Goal: Transaction & Acquisition: Purchase product/service

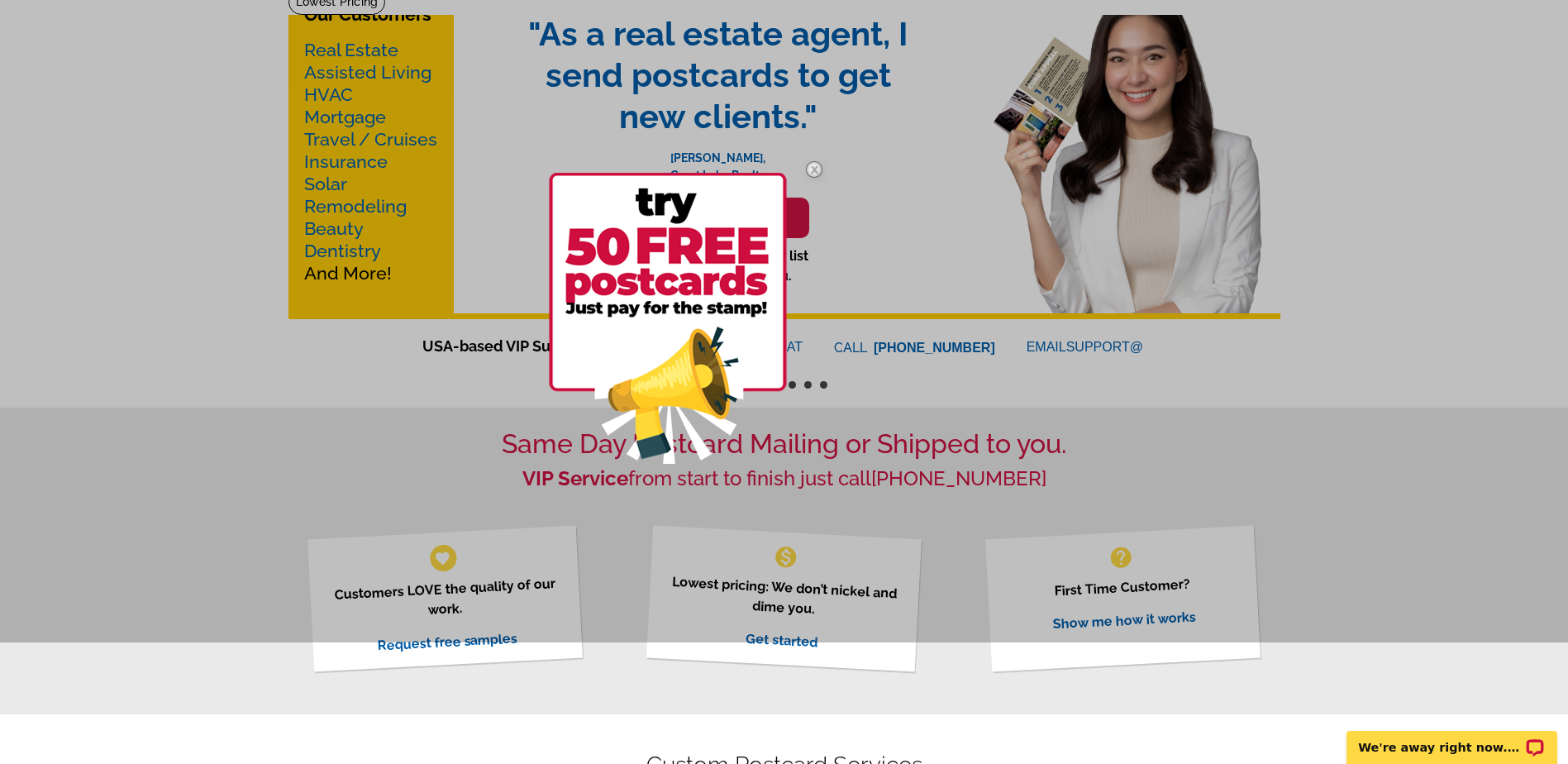
scroll to position [145, 0]
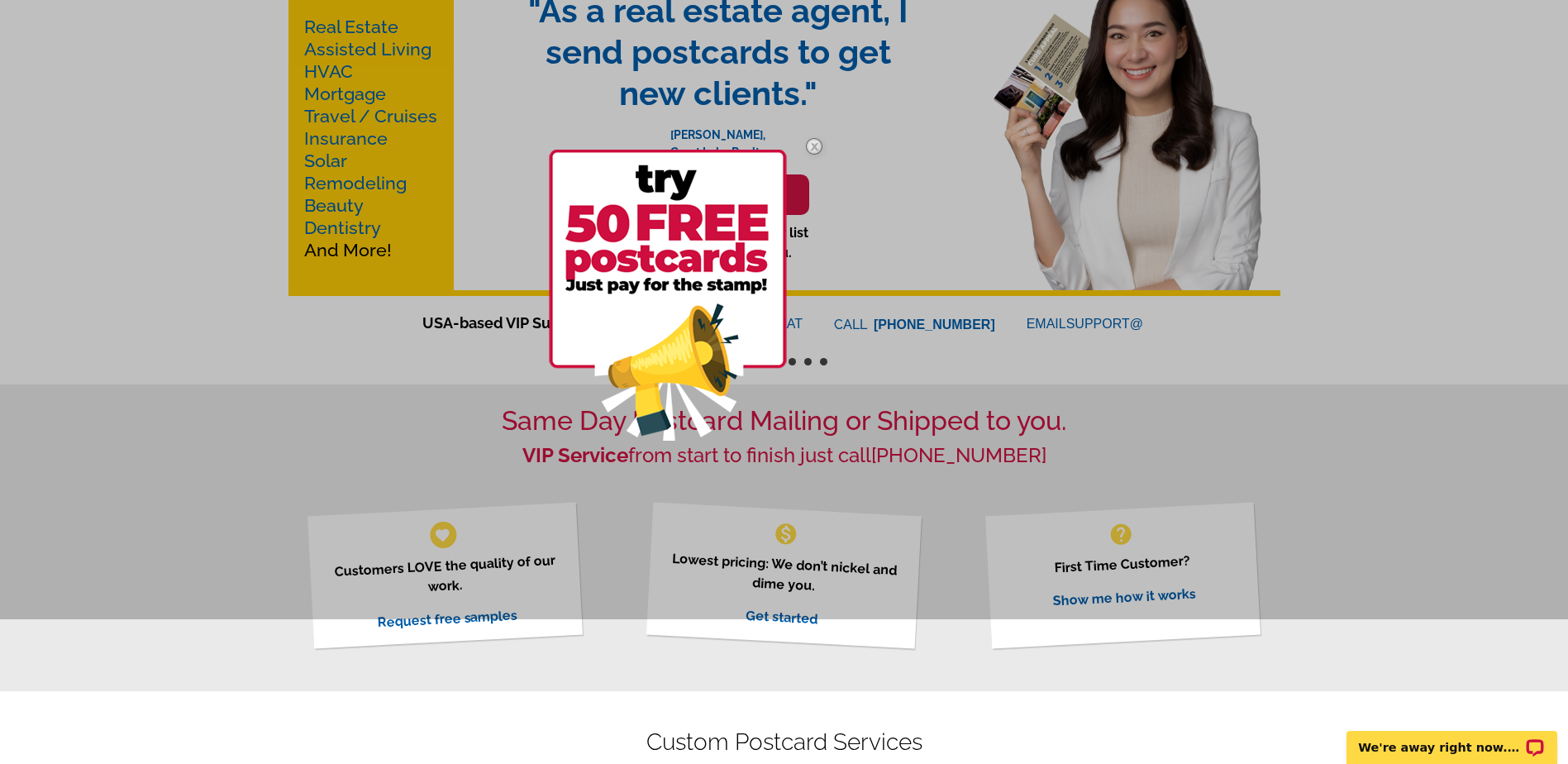
click at [809, 146] on img at bounding box center [814, 146] width 48 height 48
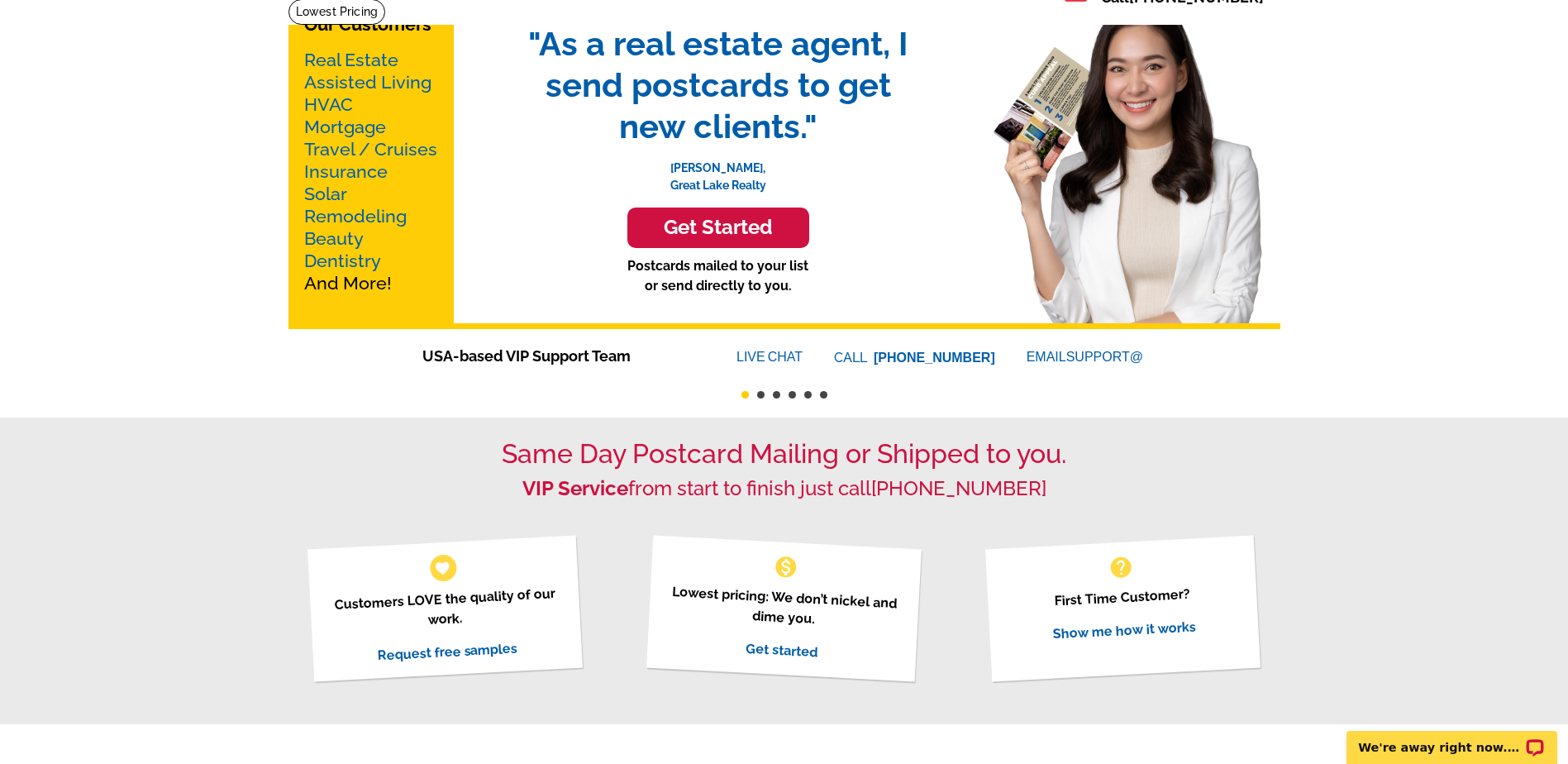
scroll to position [0, 0]
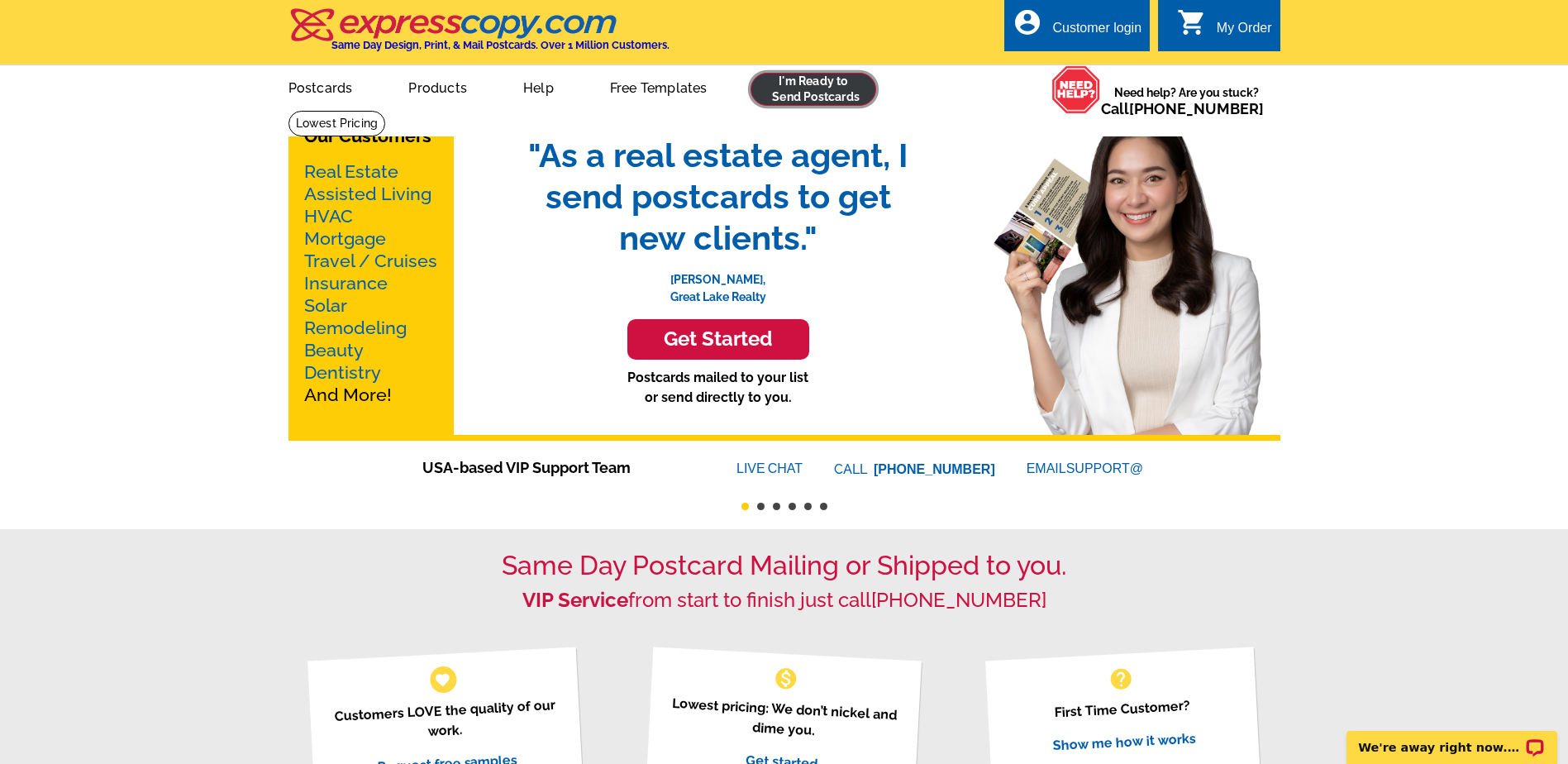
click at [828, 92] on link at bounding box center [813, 89] width 126 height 33
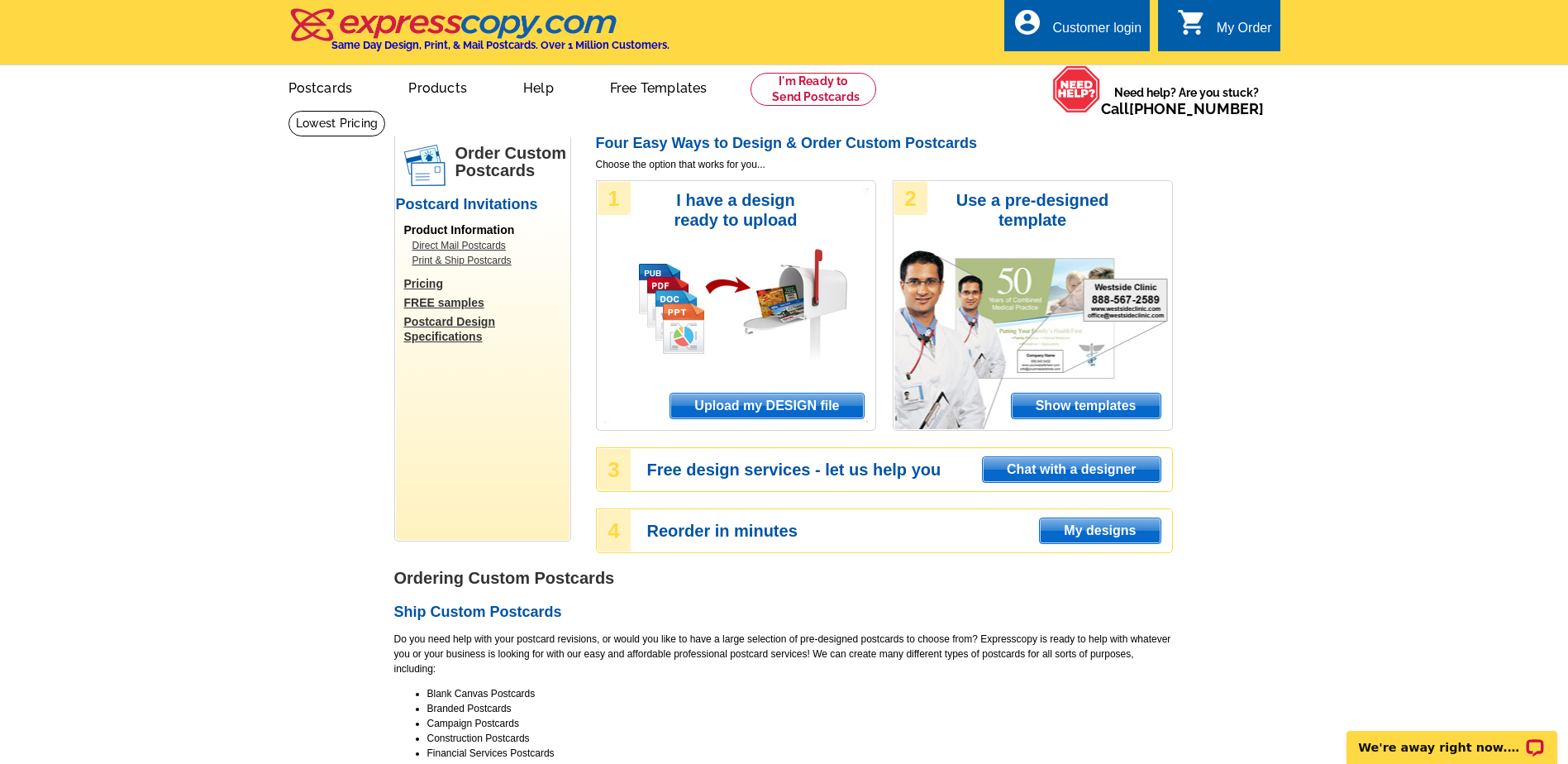
click at [763, 400] on span "Upload my DESIGN file" at bounding box center [766, 405] width 192 height 25
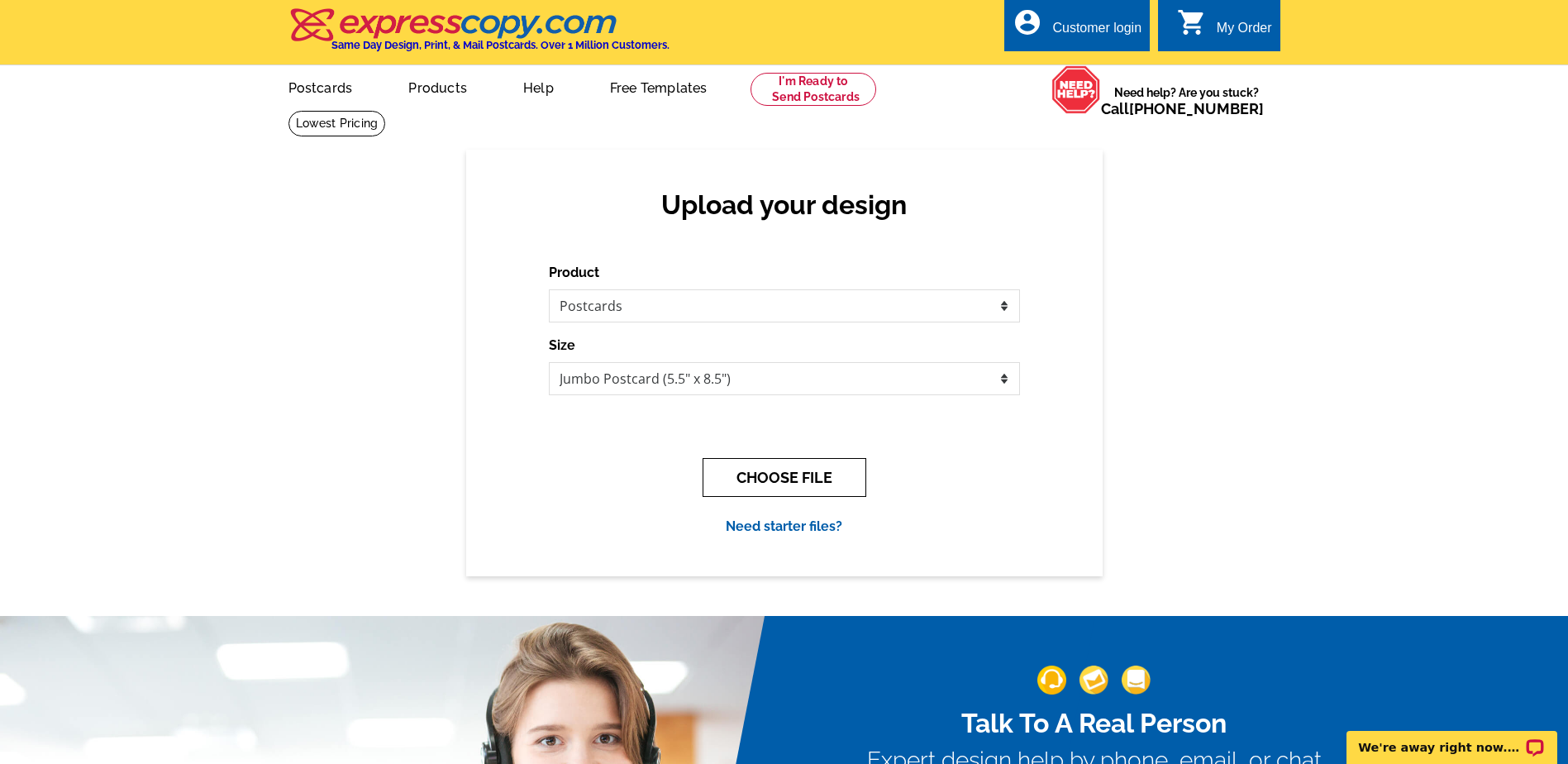
click at [833, 469] on button "CHOOSE FILE" at bounding box center [784, 478] width 164 height 39
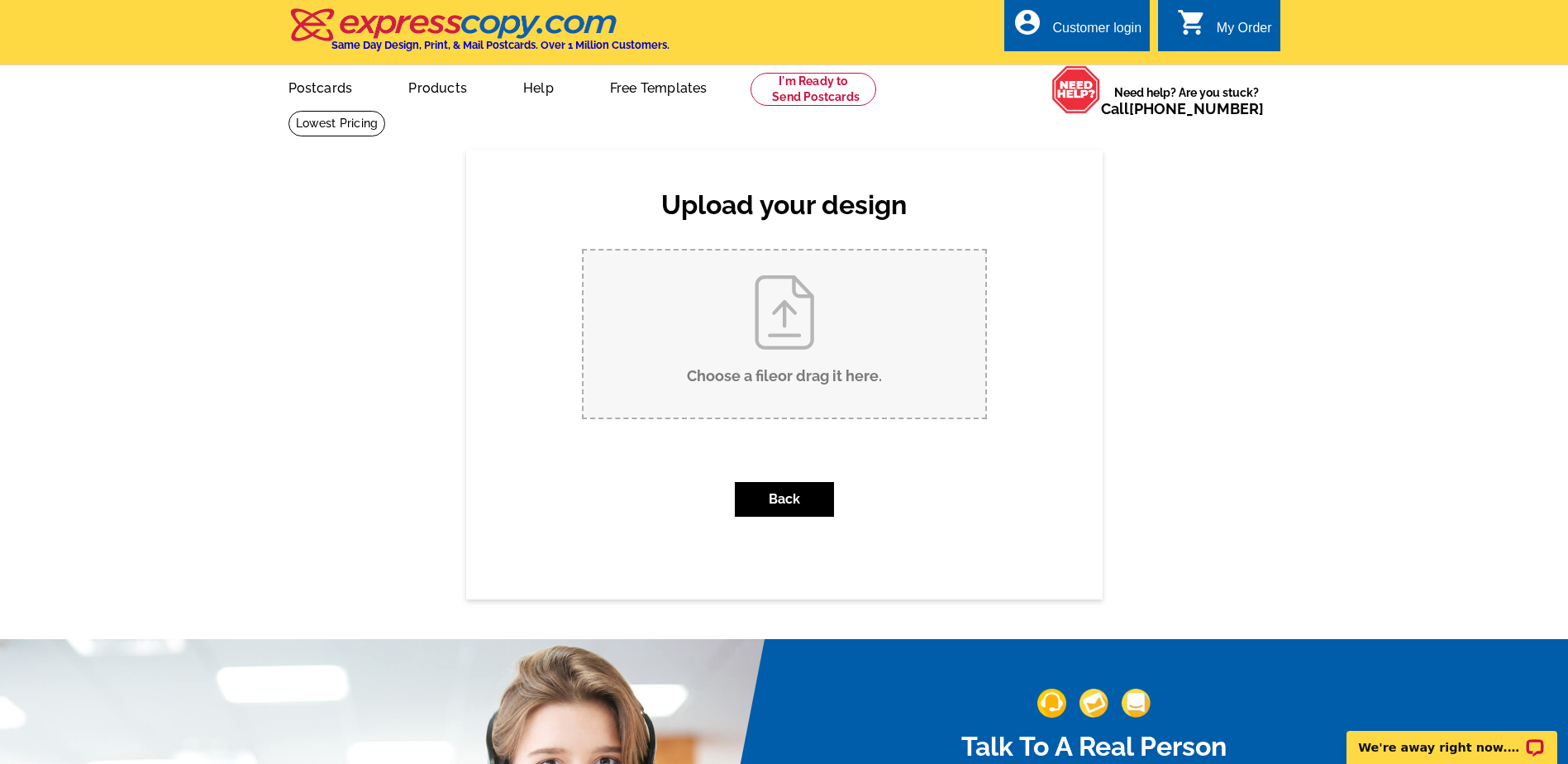
click at [790, 340] on input "Choose a file or drag it here ." at bounding box center [784, 333] width 401 height 167
type input "C:\fakepath\Copy of FINAL Football 5 x 7 (1).pdf"
